Goal: Information Seeking & Learning: Find specific fact

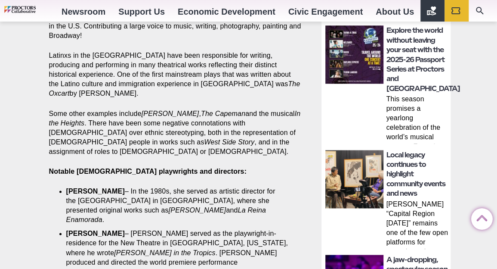
scroll to position [389, 0]
click at [115, 187] on strong "[PERSON_NAME]" at bounding box center [95, 190] width 59 height 7
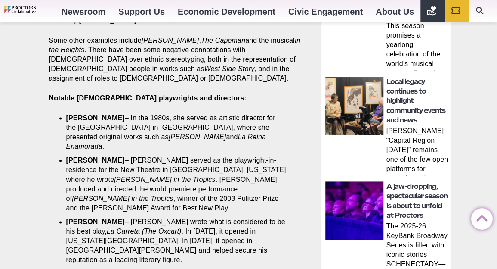
scroll to position [462, 0]
click at [123, 114] on strong "[PERSON_NAME]" at bounding box center [95, 117] width 59 height 7
drag, startPoint x: 138, startPoint y: 74, endPoint x: 67, endPoint y: 74, distance: 71.4
click at [67, 114] on li "[PERSON_NAME] – In the 1980s, she served as artistic director for the [GEOGRAPH…" at bounding box center [177, 133] width 223 height 38
copy strong "[PERSON_NAME]"
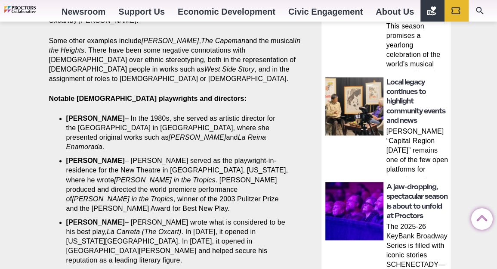
click at [155, 156] on li "[PERSON_NAME] – [PERSON_NAME] served as the playwright-in-residence for the New…" at bounding box center [177, 184] width 223 height 57
click at [178, 156] on li "[PERSON_NAME] – [PERSON_NAME] served as the playwright-in-residence for the New…" at bounding box center [177, 184] width 223 height 57
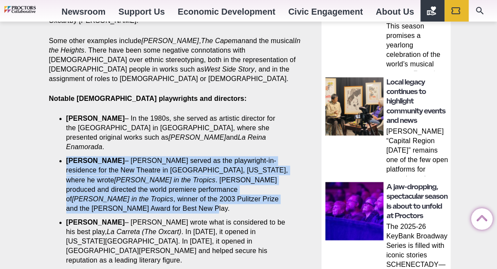
drag, startPoint x: 177, startPoint y: 143, endPoint x: 65, endPoint y: 107, distance: 117.6
click at [65, 107] on section "Share Share on Facebook Share on Twitter/X Copy Link [DATE]-[DATE] is [DATE]. T…" at bounding box center [177, 229] width 270 height 764
copy li "[PERSON_NAME] – [PERSON_NAME] served as the playwright-in-residence for the New…"
